Goal: Task Accomplishment & Management: Manage account settings

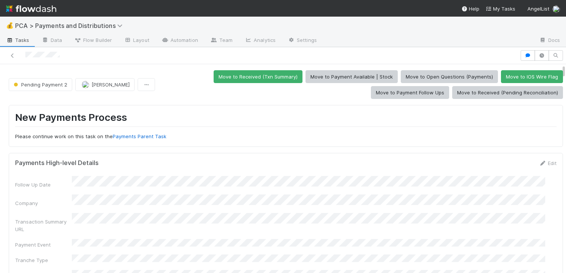
click at [251, 170] on form "Payments High-level Details Edit Follow Up Date Company Transaction Summary URL…" at bounding box center [285, 223] width 541 height 128
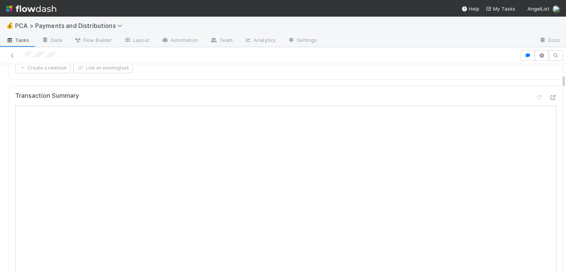
scroll to position [251, 0]
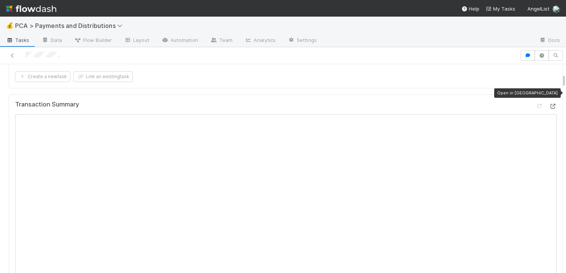
click at [549, 104] on icon at bounding box center [553, 106] width 8 height 5
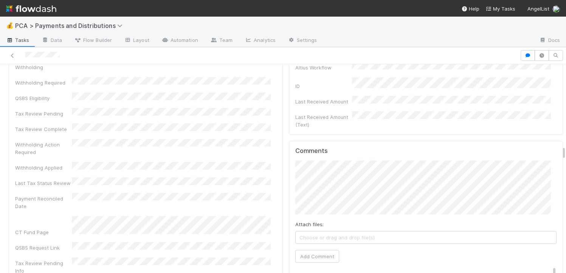
scroll to position [2170, 0]
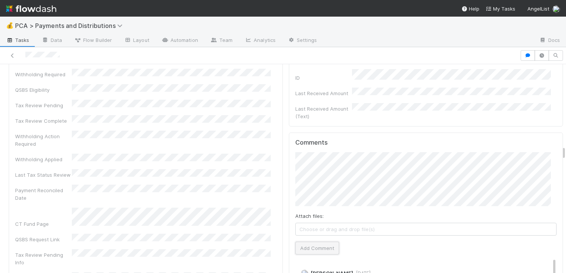
click at [311, 242] on button "Add Comment" at bounding box center [317, 248] width 44 height 13
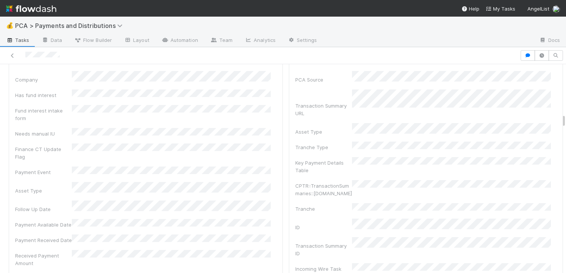
scroll to position [1214, 0]
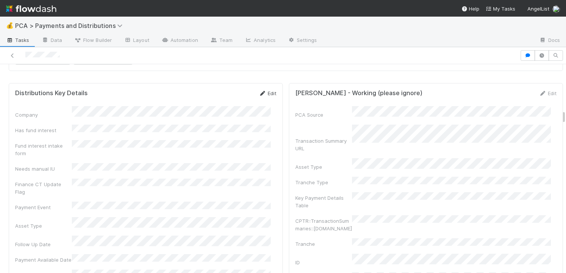
click at [266, 90] on link "Edit" at bounding box center [267, 93] width 18 height 6
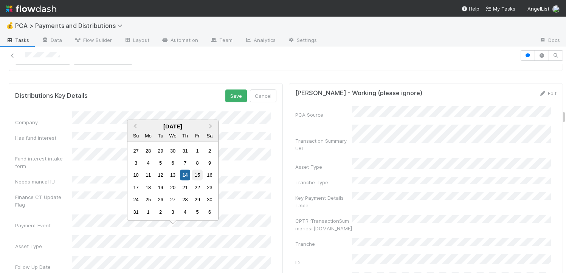
click at [196, 178] on div "15" at bounding box center [197, 175] width 10 height 10
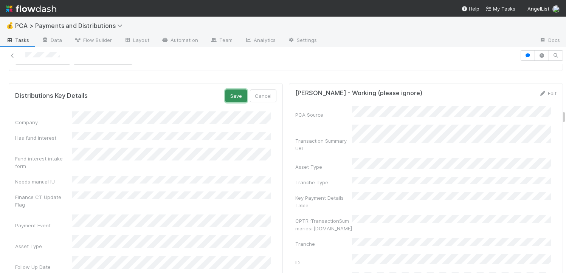
click at [228, 94] on button "Save" at bounding box center [236, 96] width 22 height 13
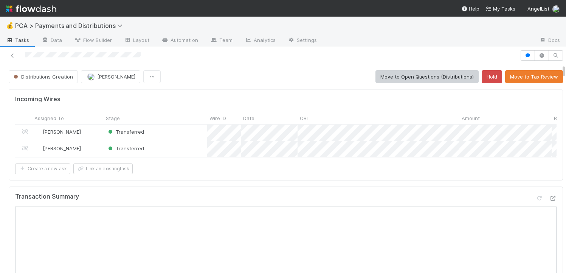
click at [549, 201] on icon at bounding box center [553, 198] width 8 height 5
